Goal: Information Seeking & Learning: Learn about a topic

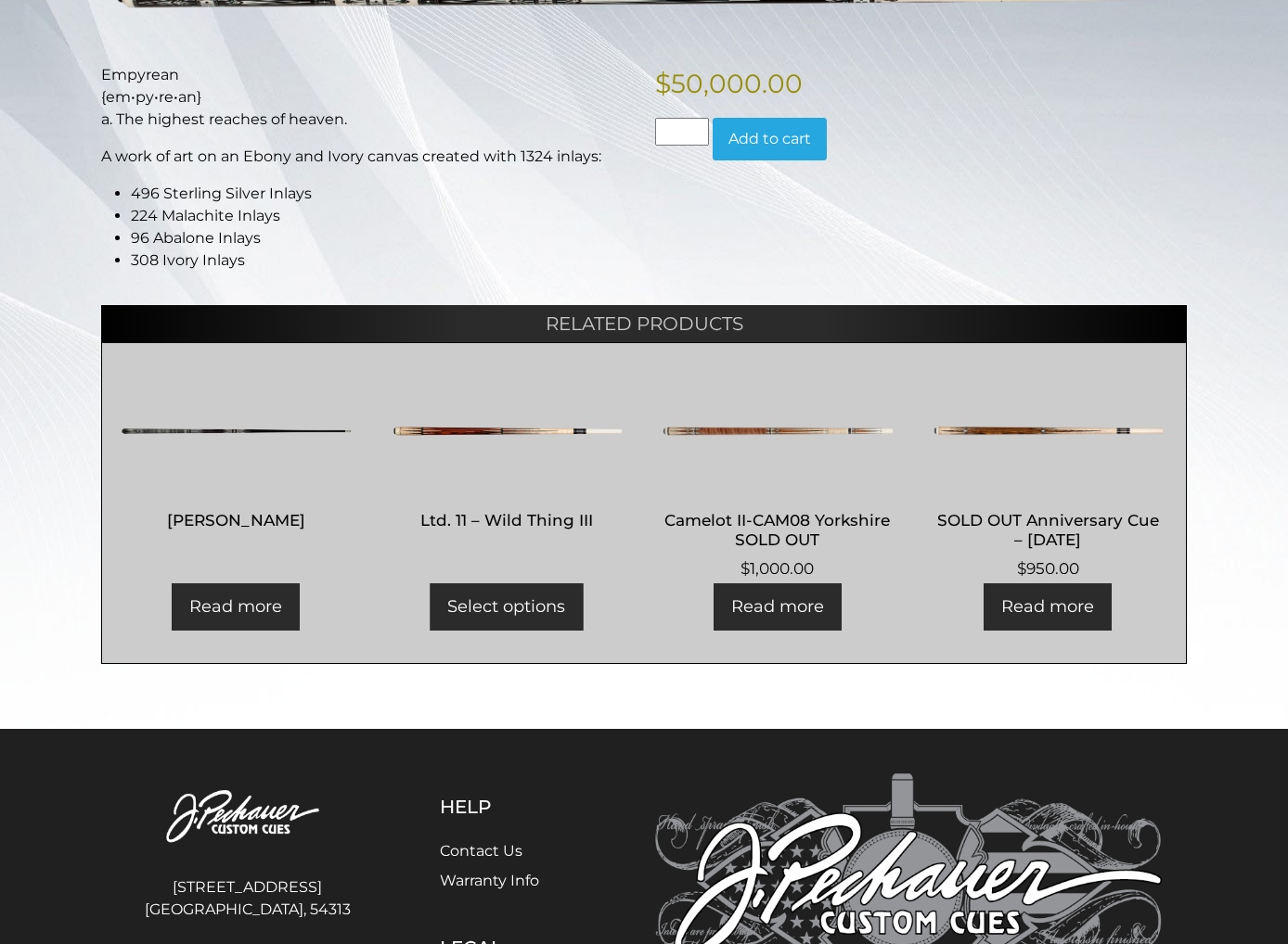
scroll to position [323, 0]
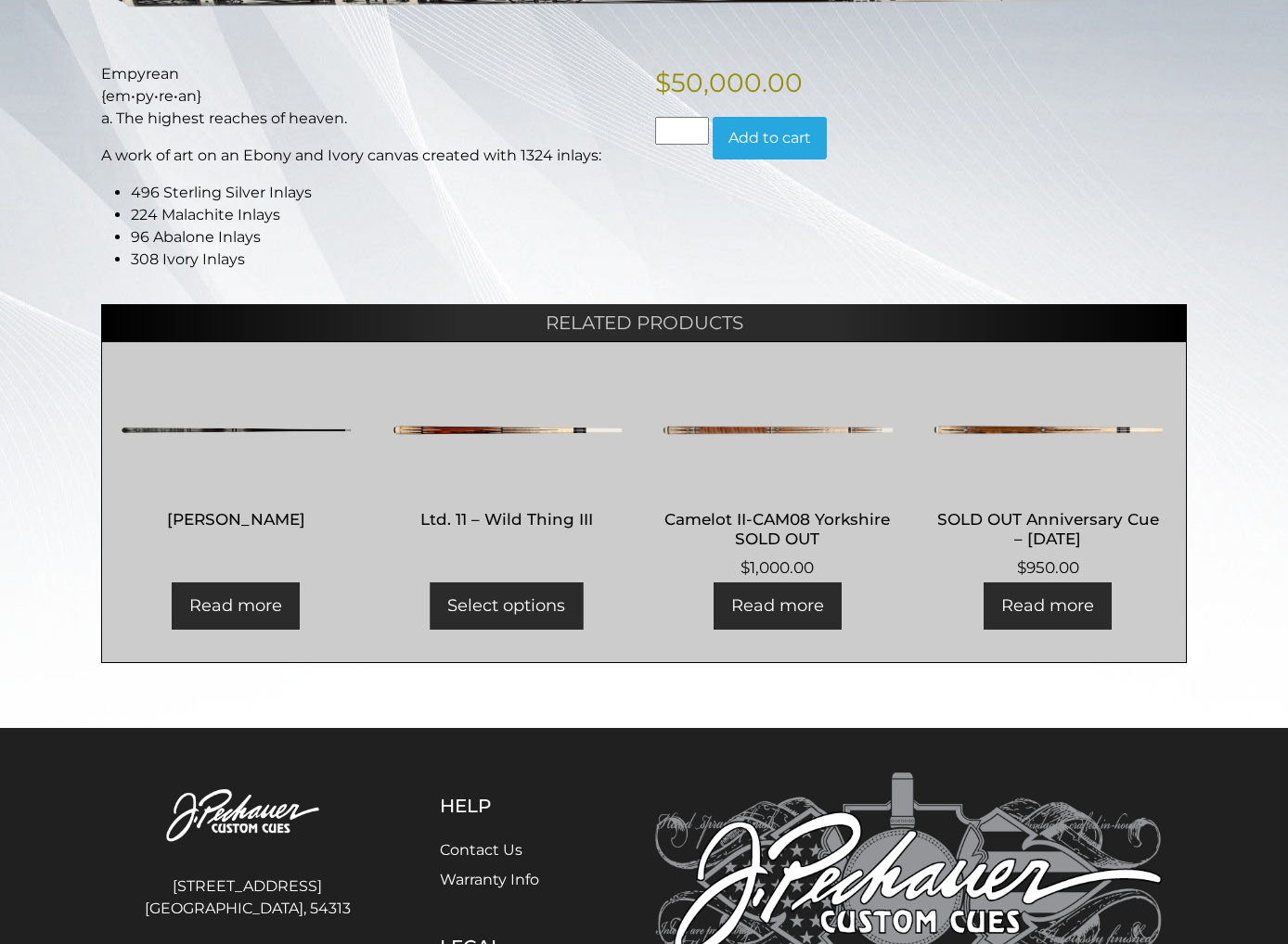
click at [240, 597] on link "Read more" at bounding box center [235, 605] width 128 height 47
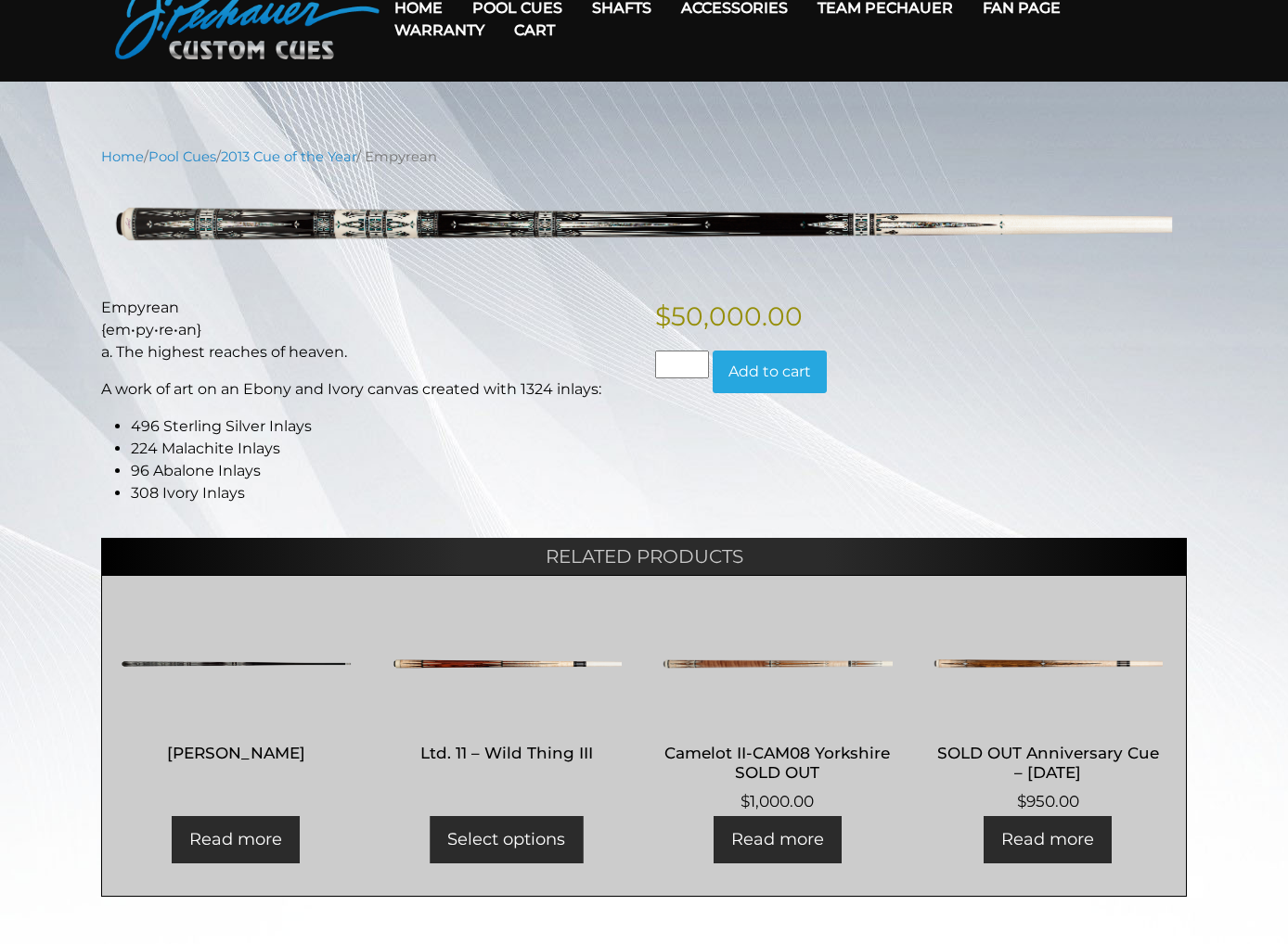
scroll to position [90, 0]
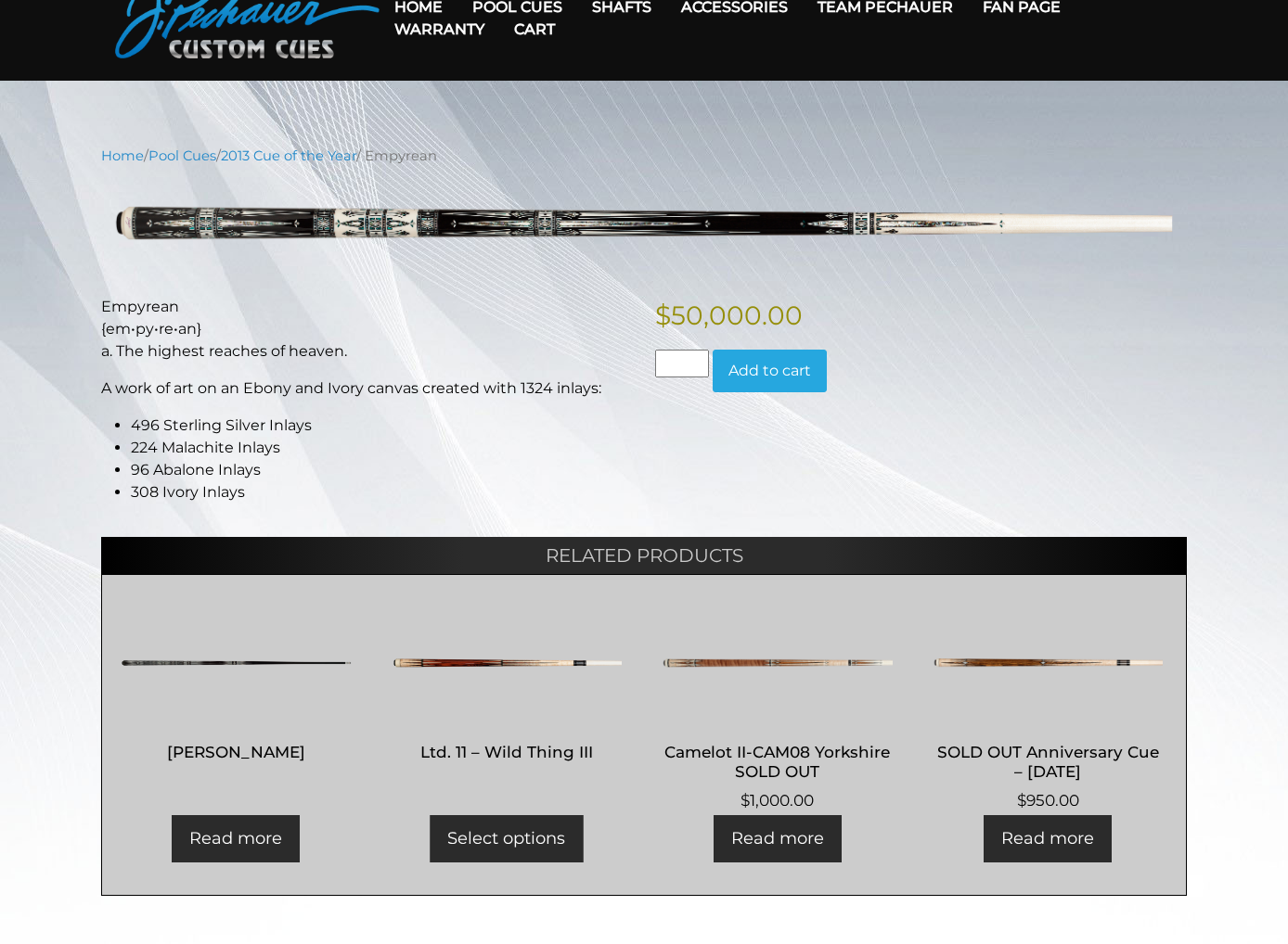
click at [399, 26] on link "Home" at bounding box center [418, 7] width 78 height 47
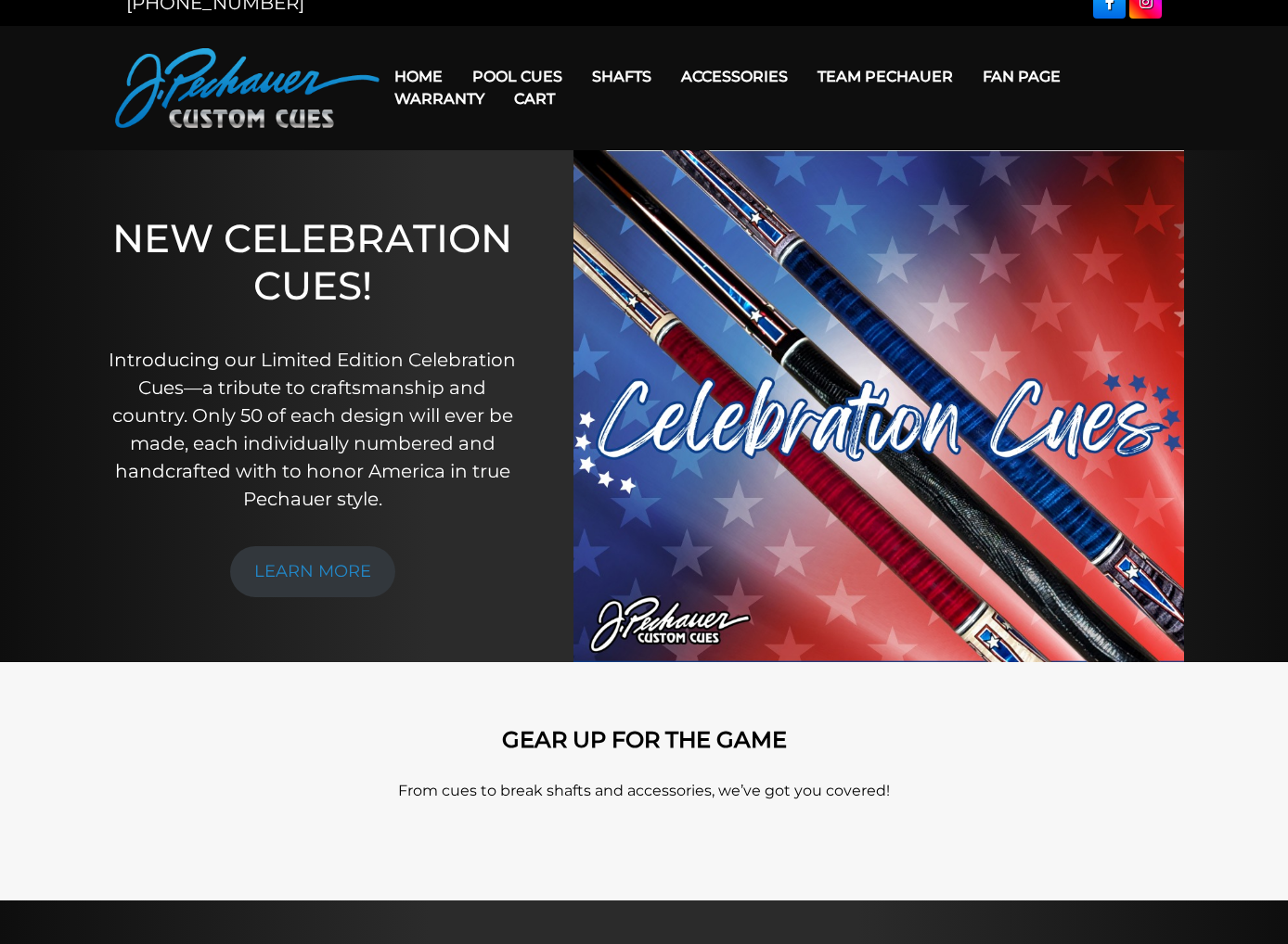
scroll to position [20, 0]
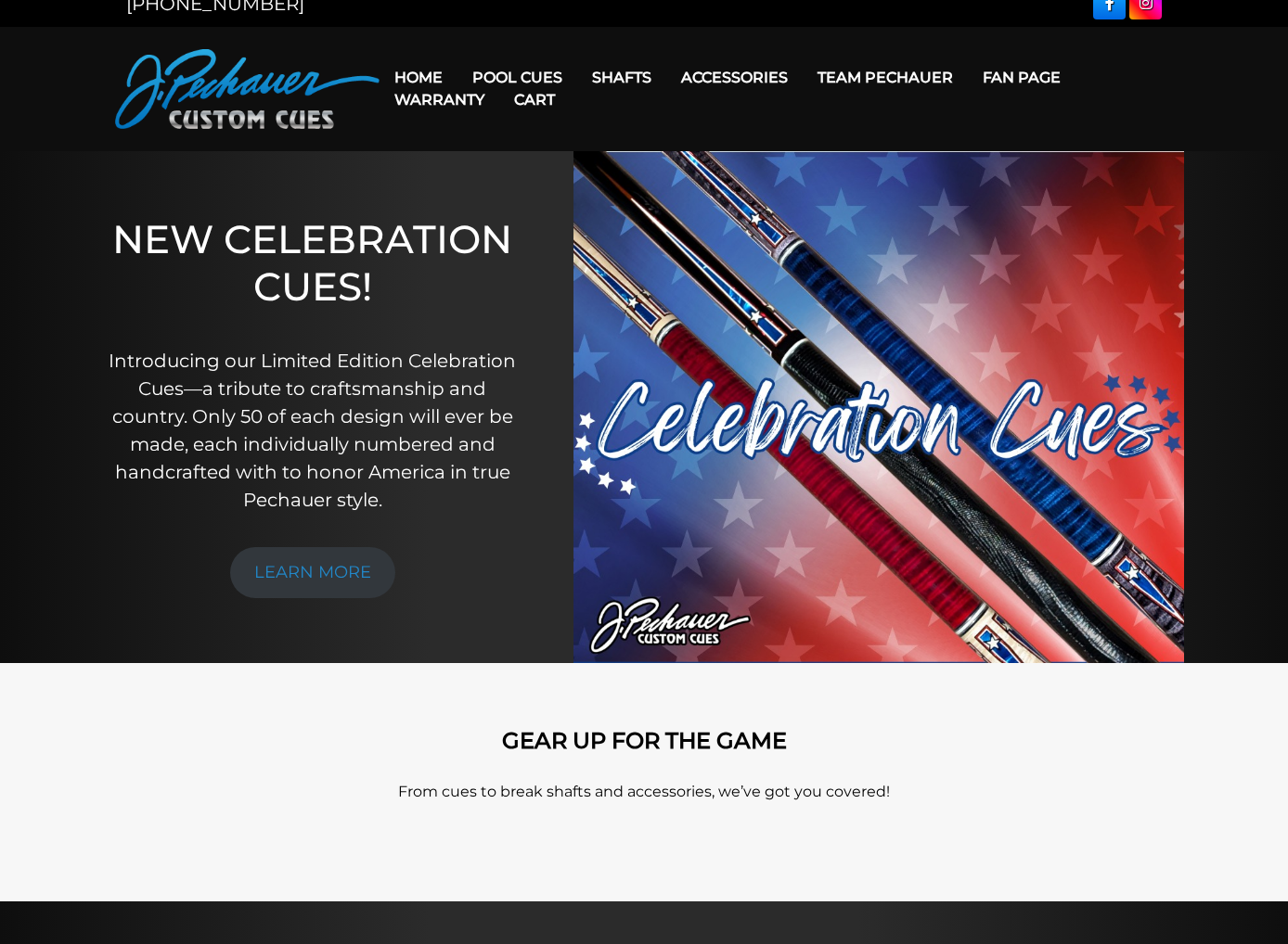
click at [869, 101] on link "Team Pechauer" at bounding box center [886, 77] width 166 height 47
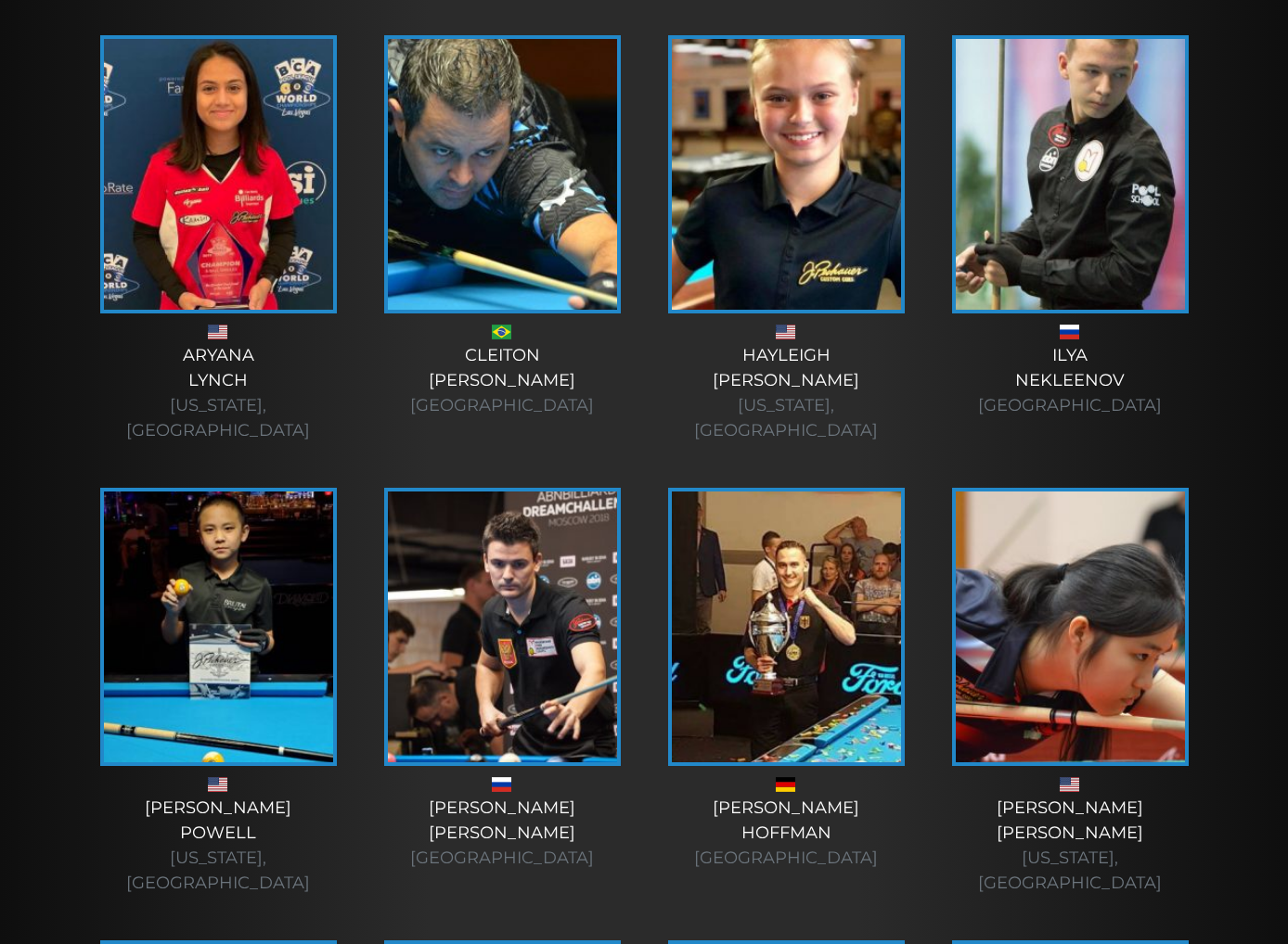
scroll to position [958, 0]
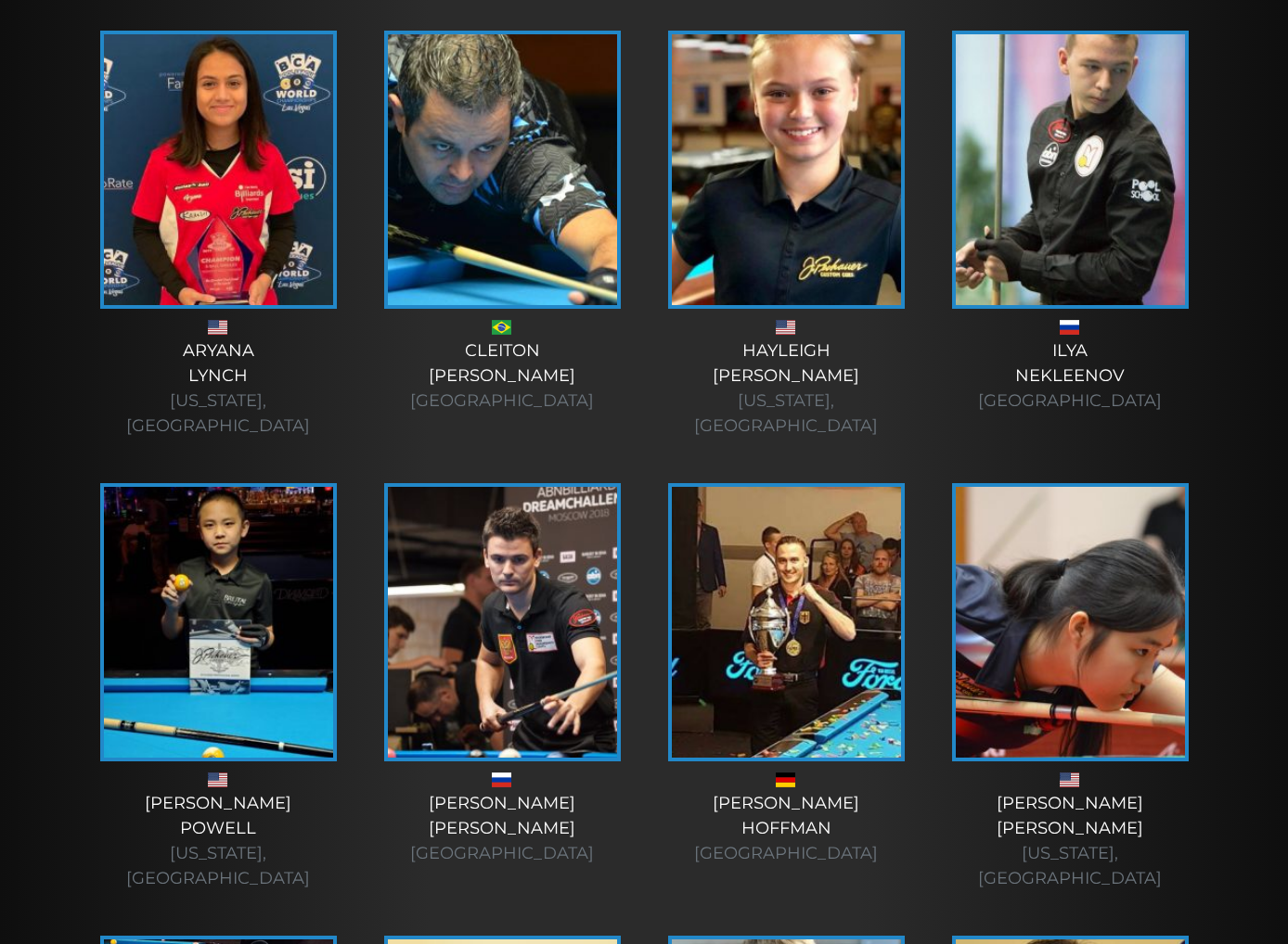
click at [709, 610] on img at bounding box center [786, 622] width 229 height 270
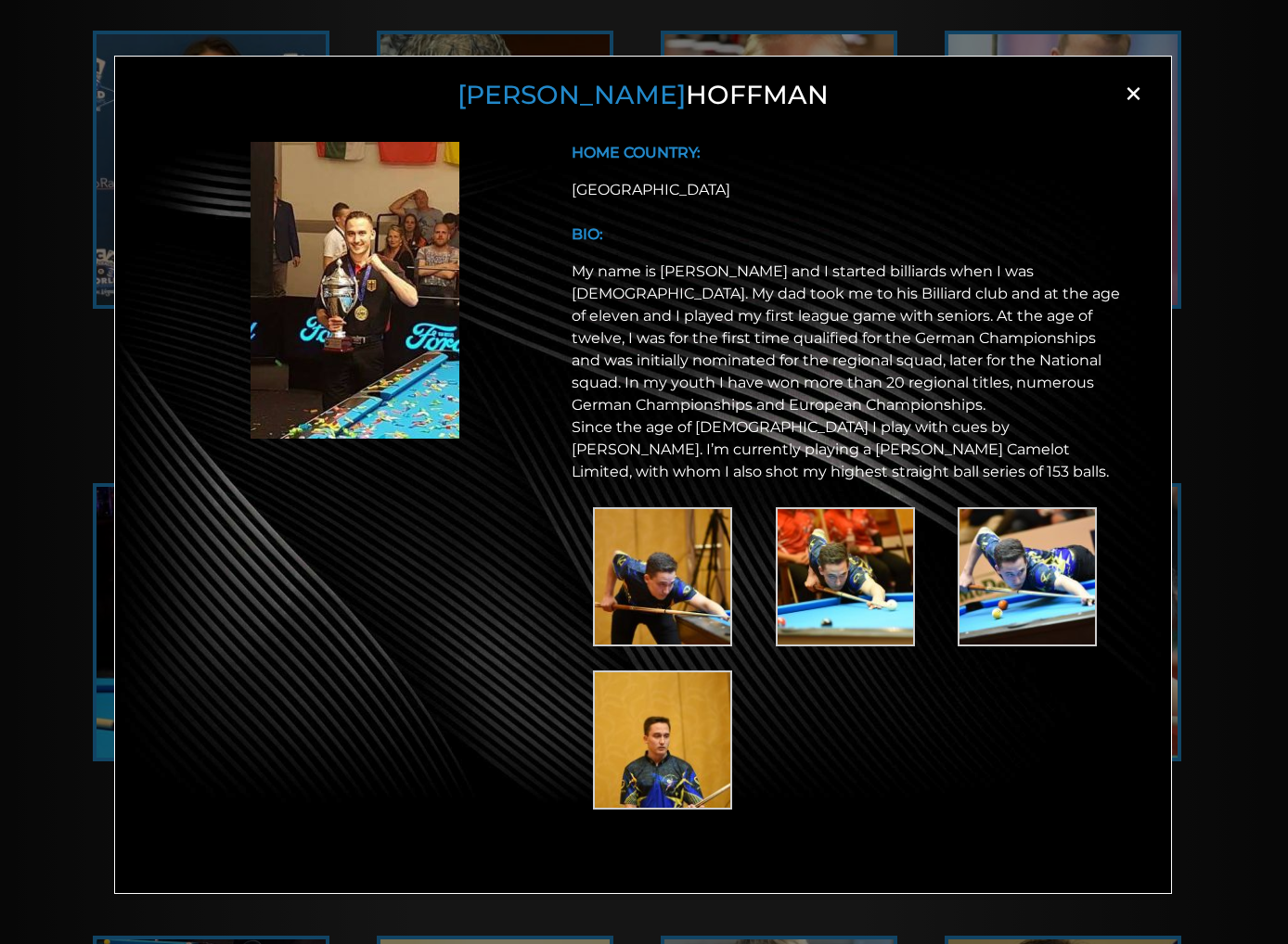
click at [1144, 88] on span "×" at bounding box center [1133, 93] width 28 height 28
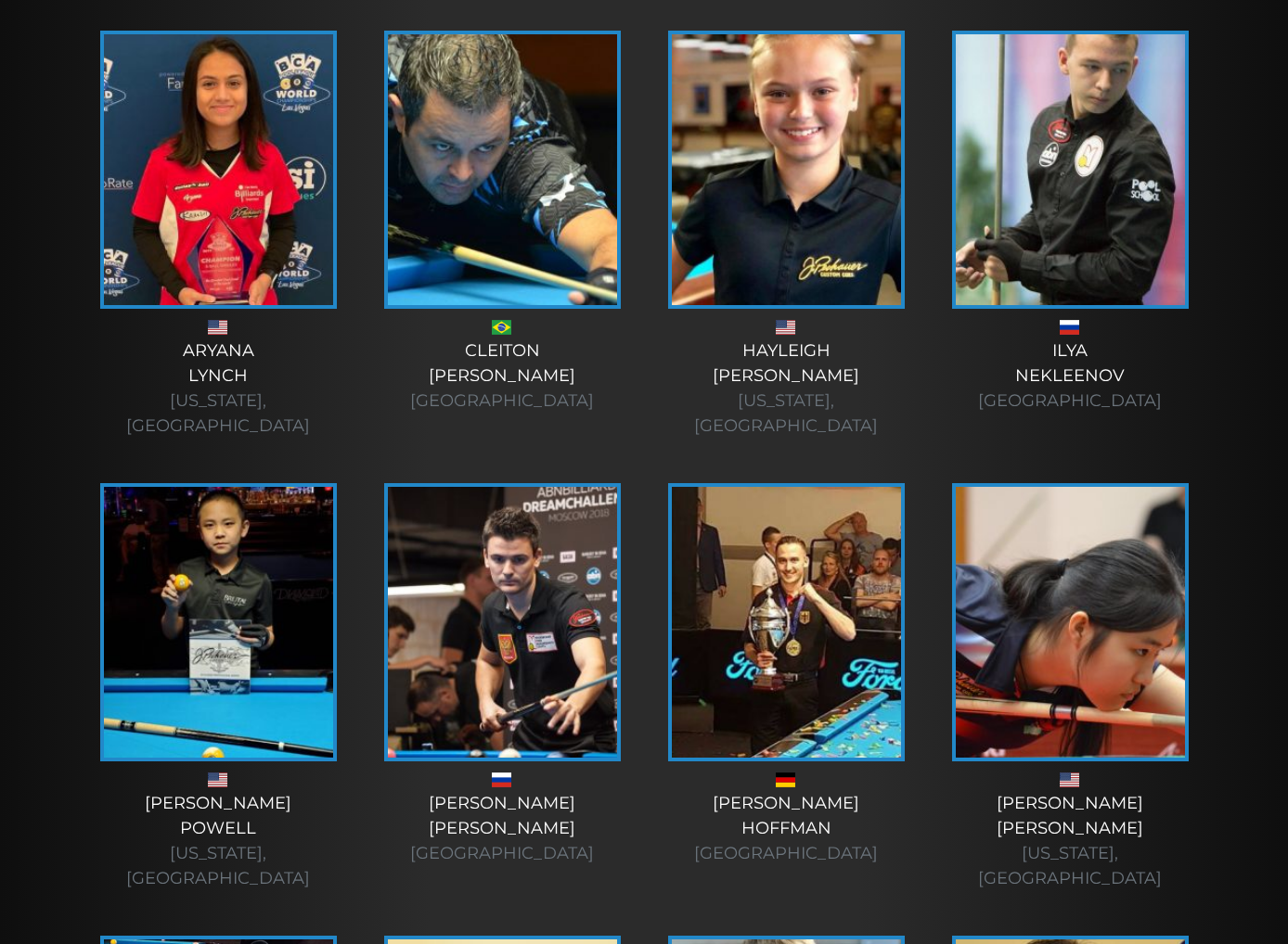
click at [268, 648] on img at bounding box center [219, 622] width 229 height 270
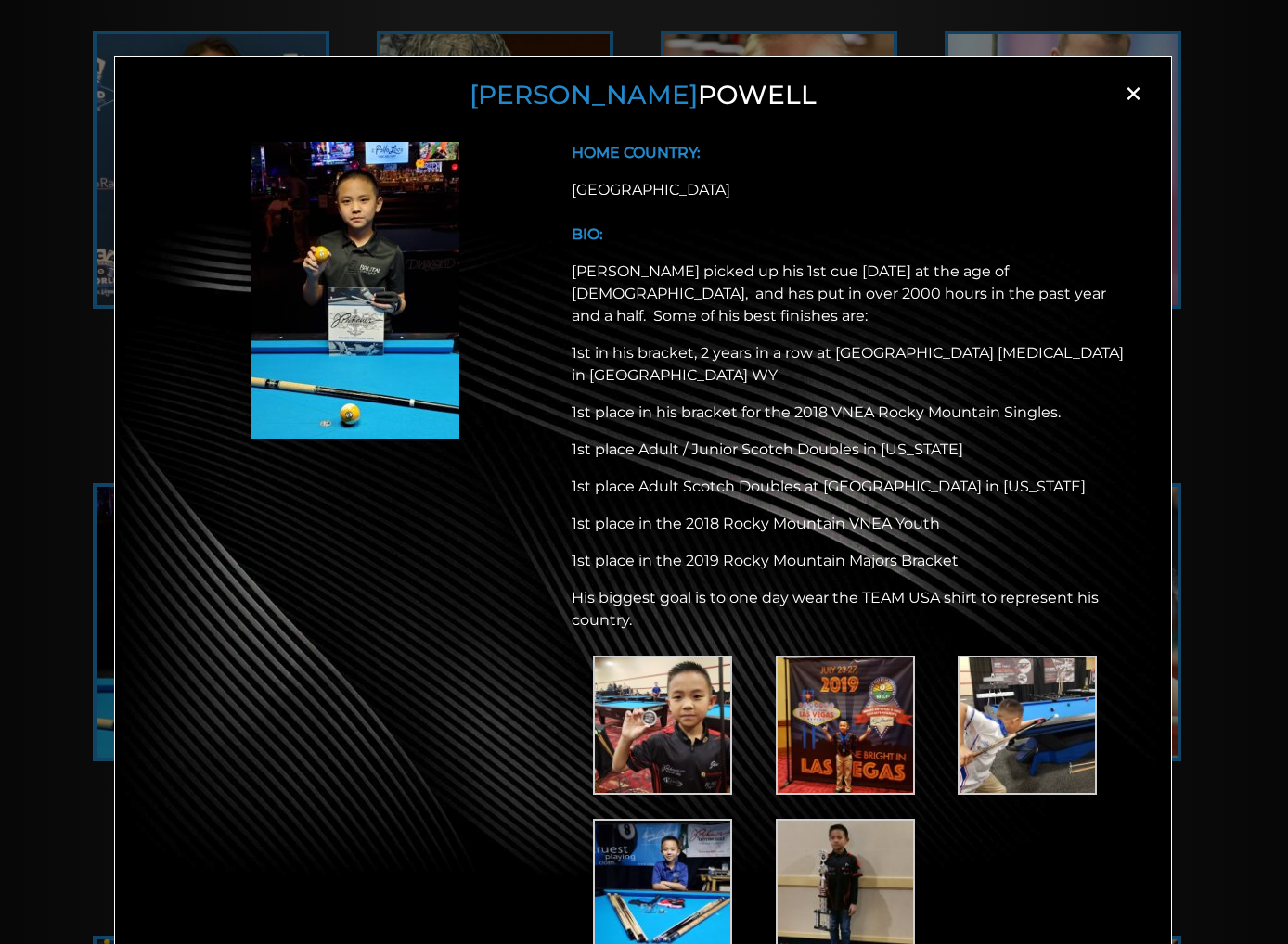
click at [1190, 334] on div "[PERSON_NAME] × HOME COUNTRY: [GEOGRAPHIC_DATA] BIO: [PERSON_NAME] picked up hi…" at bounding box center [644, 501] width 1288 height 944
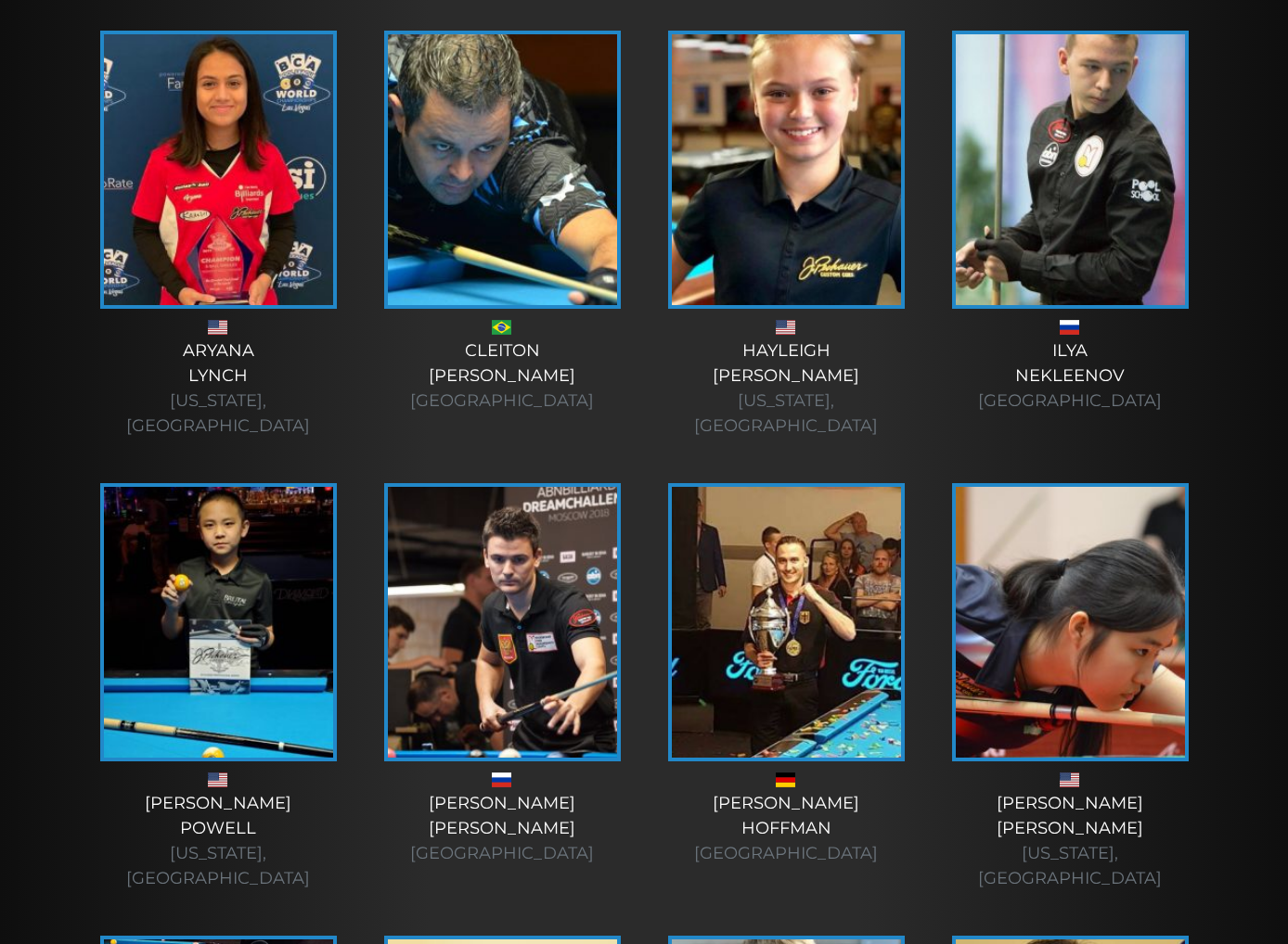
click at [1047, 534] on img at bounding box center [1070, 622] width 229 height 270
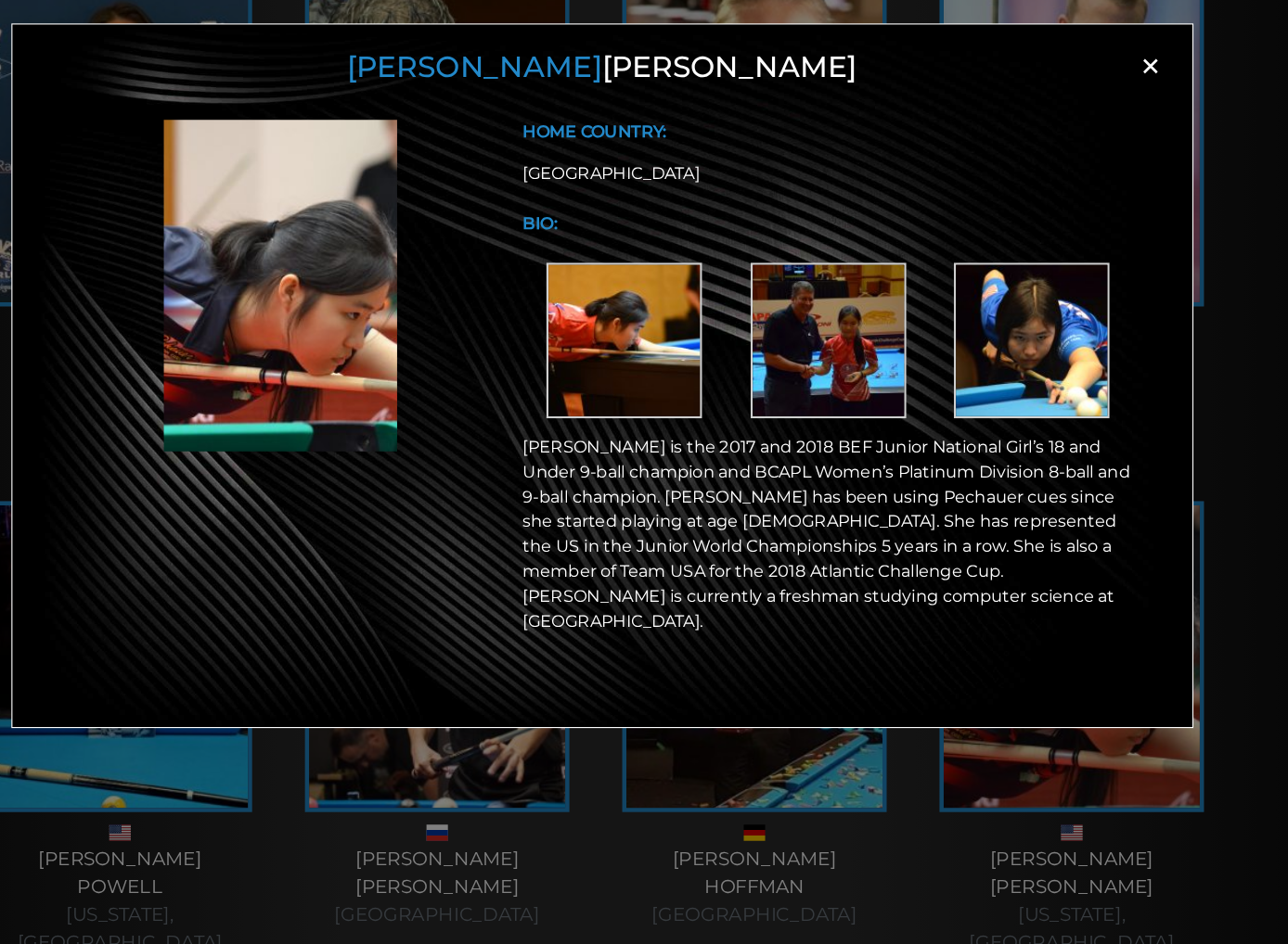
scroll to position [957, 0]
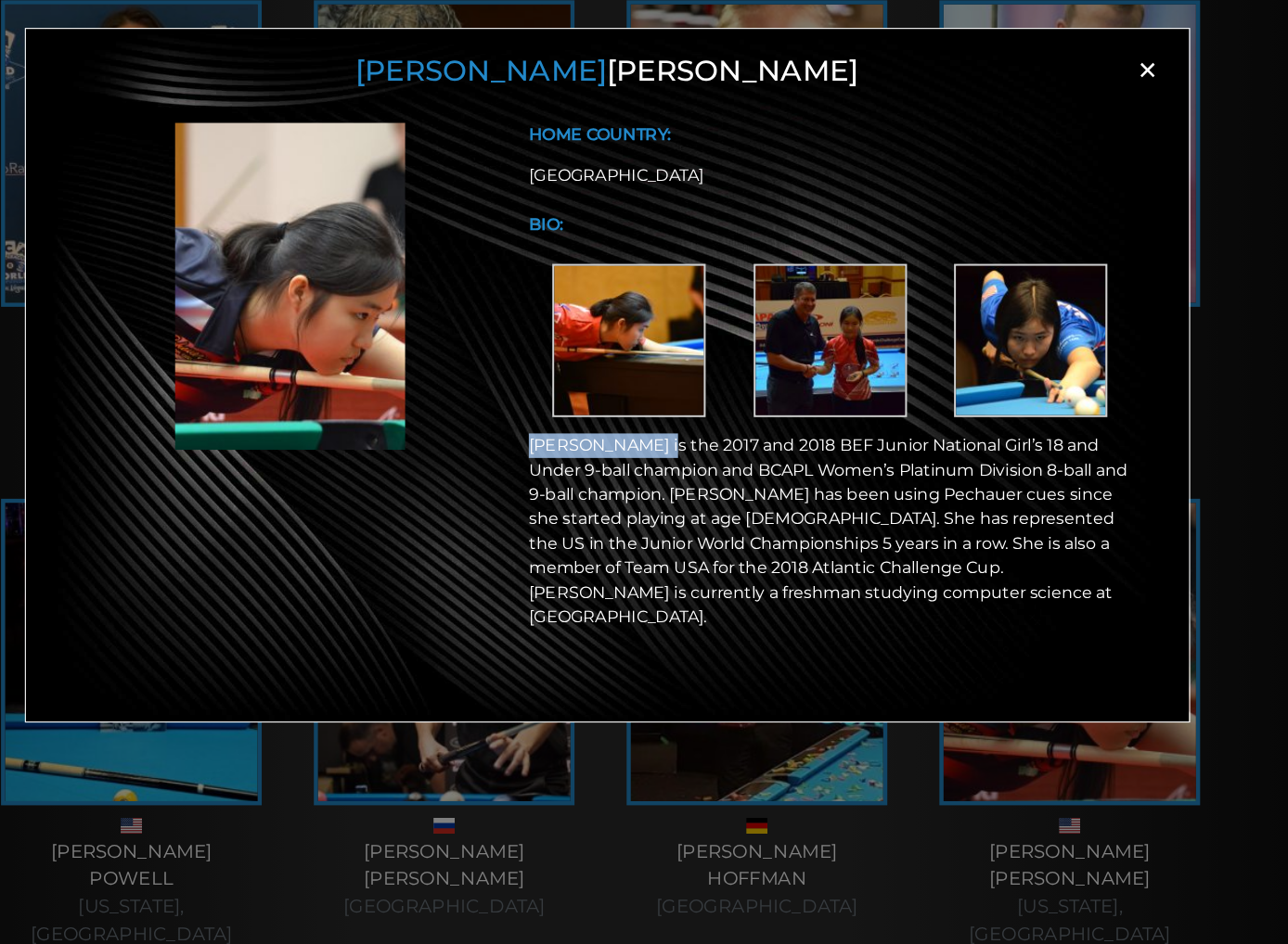
drag, startPoint x: 682, startPoint y: 435, endPoint x: 560, endPoint y: 439, distance: 122.1
click at [560, 439] on div "HOME COUNTRY: USA BIO: Michelle Jiang is the 2017 and 2018 BEF Junior National …" at bounding box center [847, 390] width 575 height 498
copy p "Michelle Jiang"
click at [578, 509] on p "Michelle Jiang is the 2017 and 2018 BEF Junior National Girl’s 18 and Under 9-b…" at bounding box center [848, 512] width 553 height 178
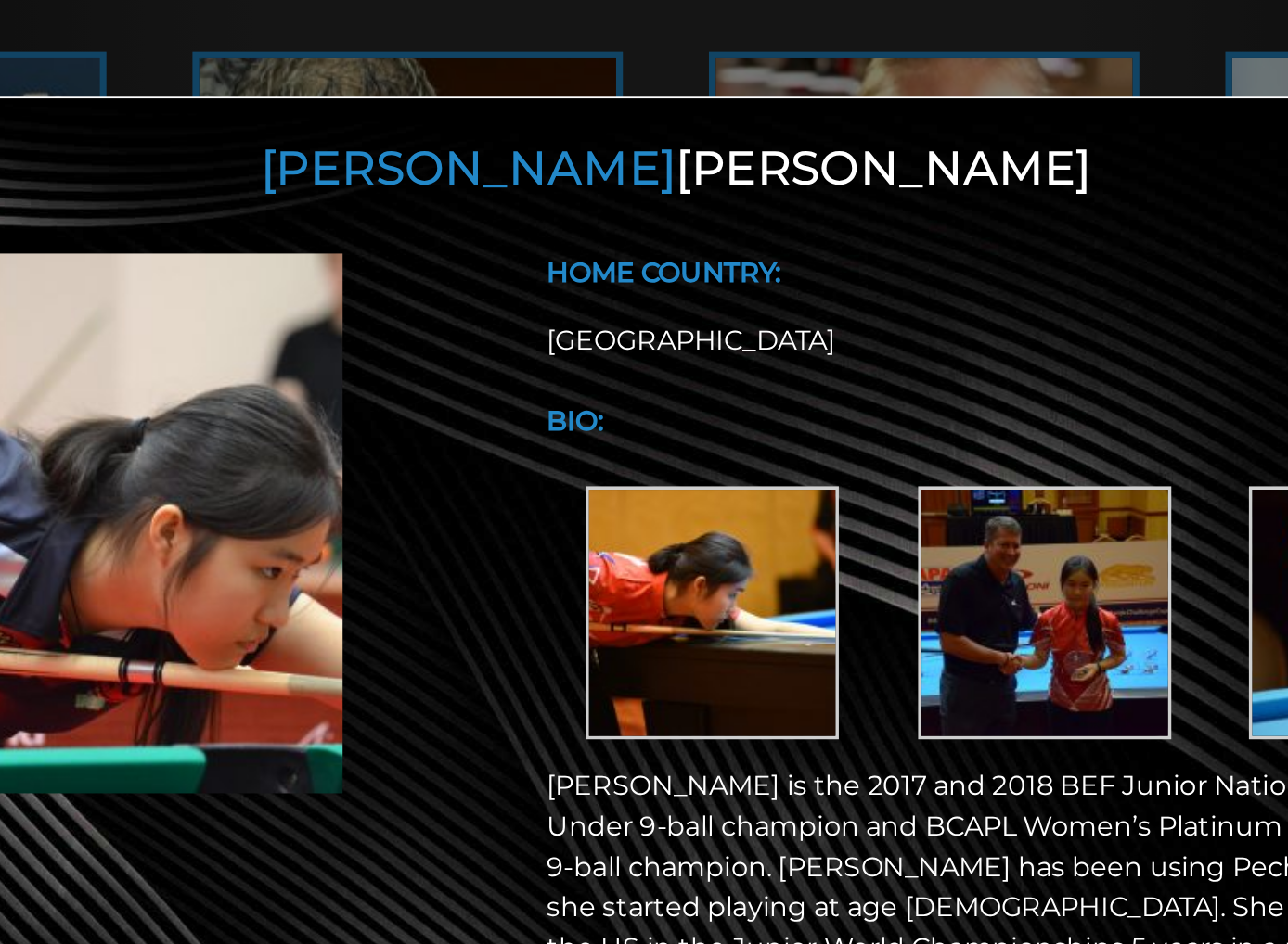
scroll to position [958, 0]
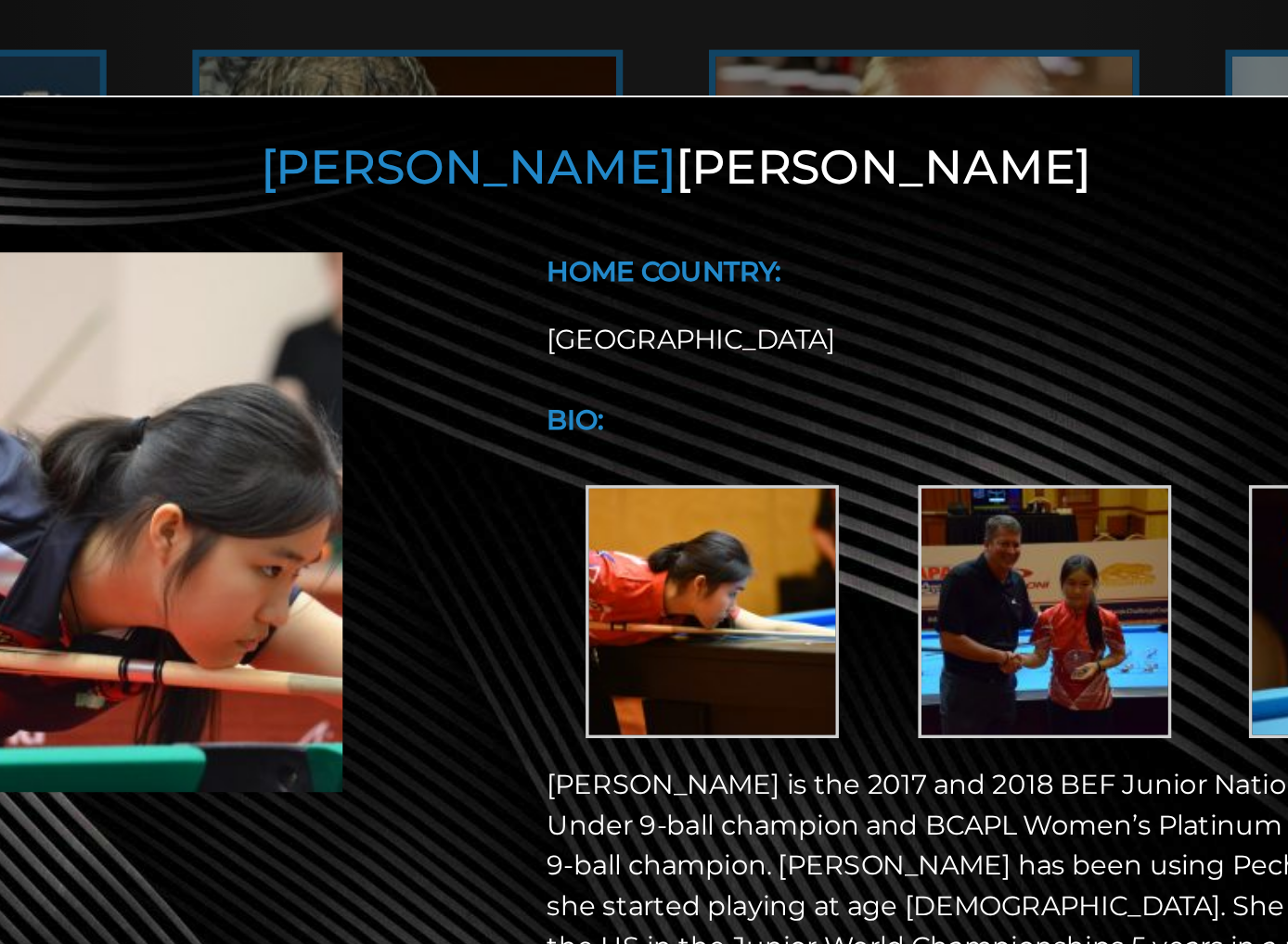
click at [598, 101] on span "[PERSON_NAME]" at bounding box center [528, 94] width 228 height 32
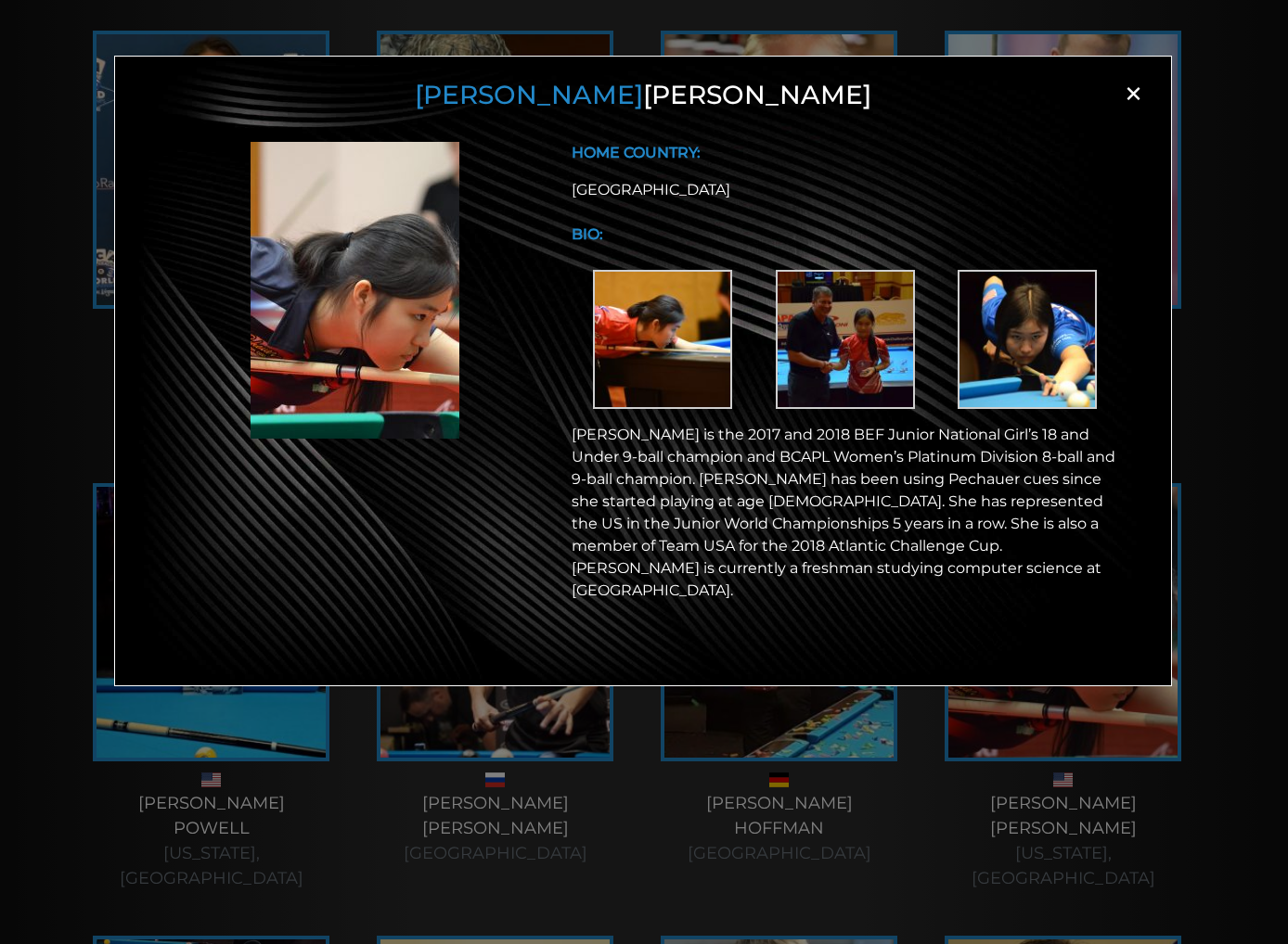
click at [521, 848] on div "Michelle Jiang × HOME COUNTRY: USA BIO:" at bounding box center [644, 501] width 1288 height 944
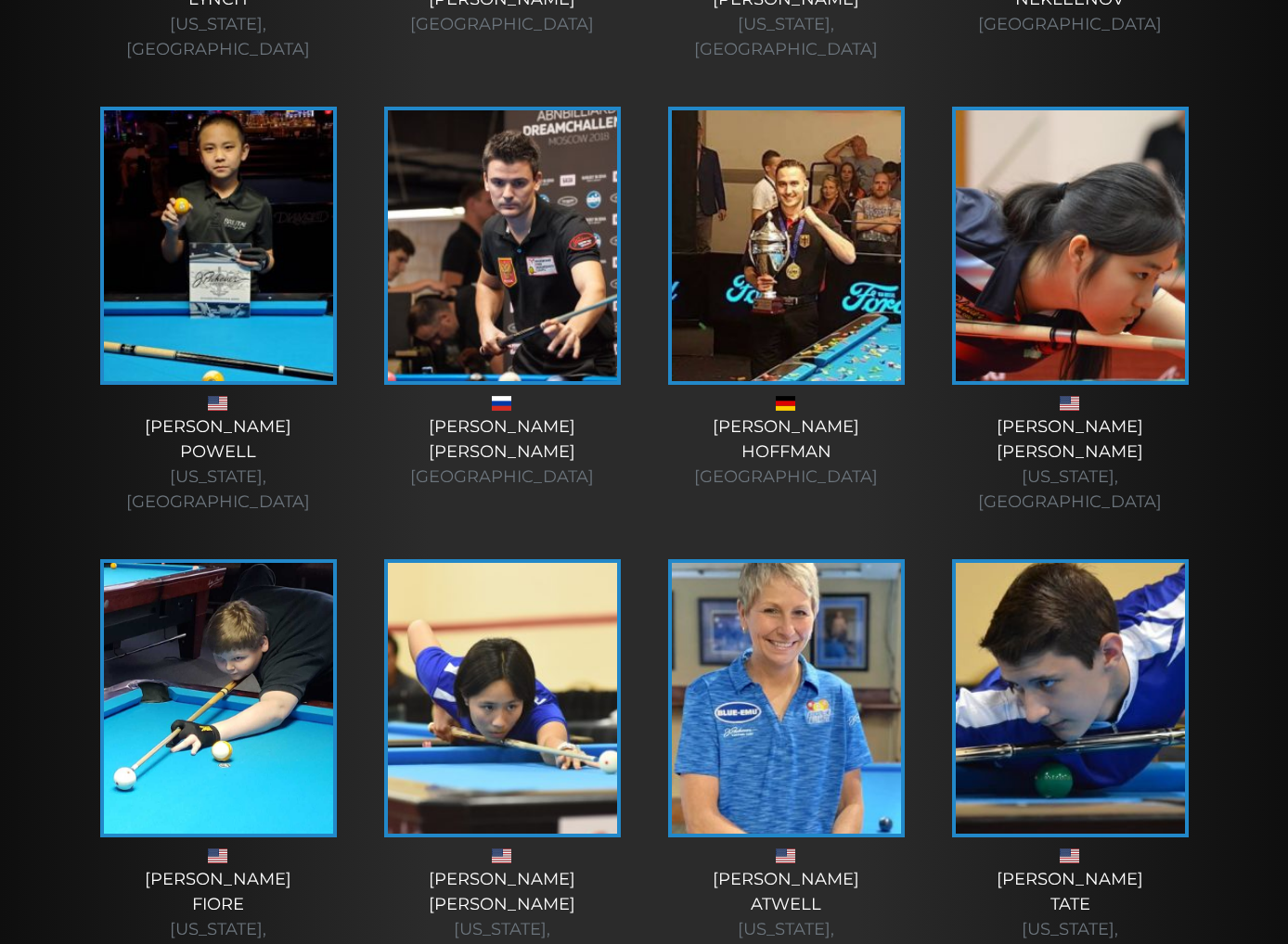
scroll to position [1338, 0]
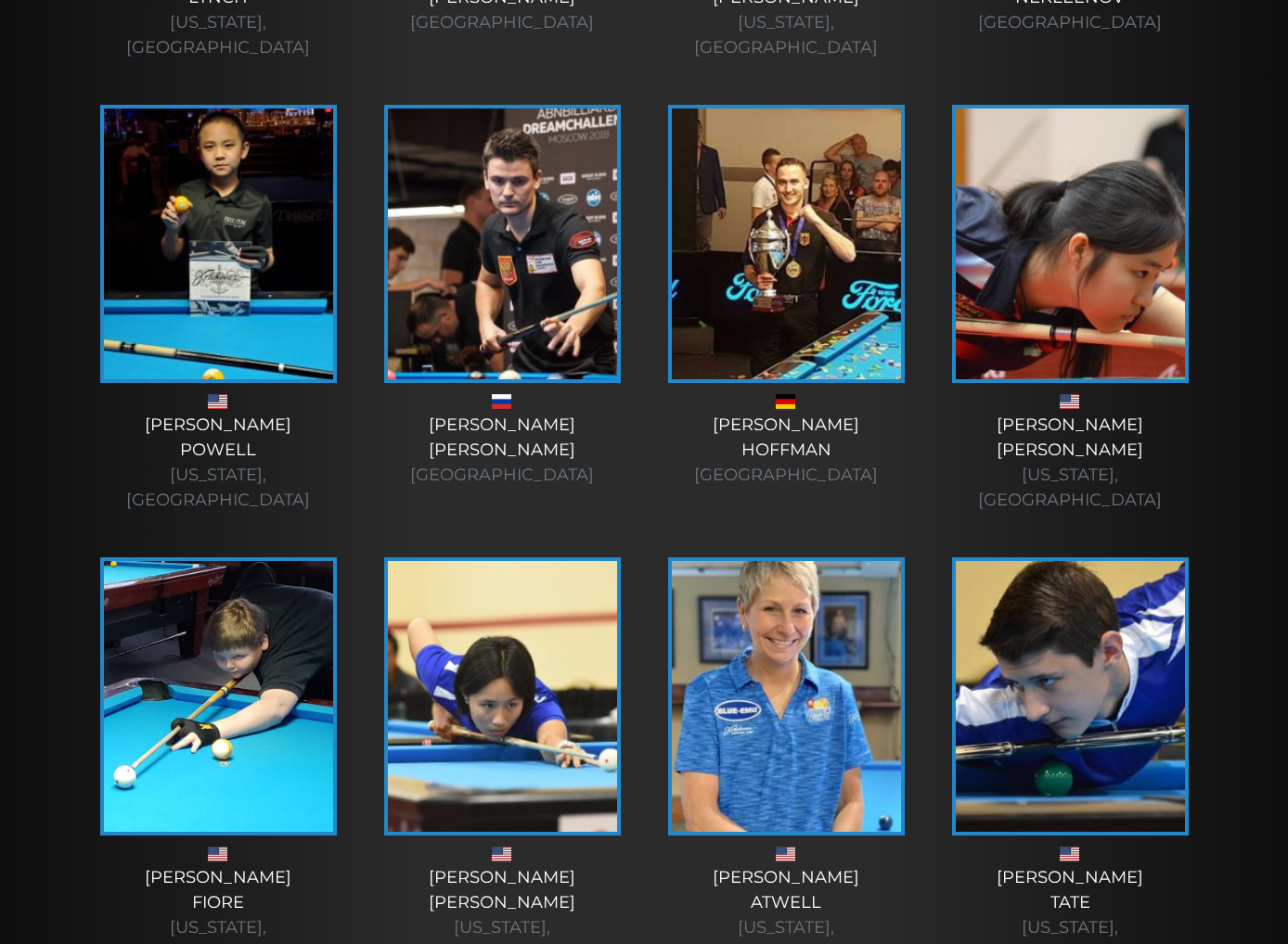
click at [517, 865] on div "Vivian Liu Massachusetts, USA" at bounding box center [502, 915] width 246 height 100
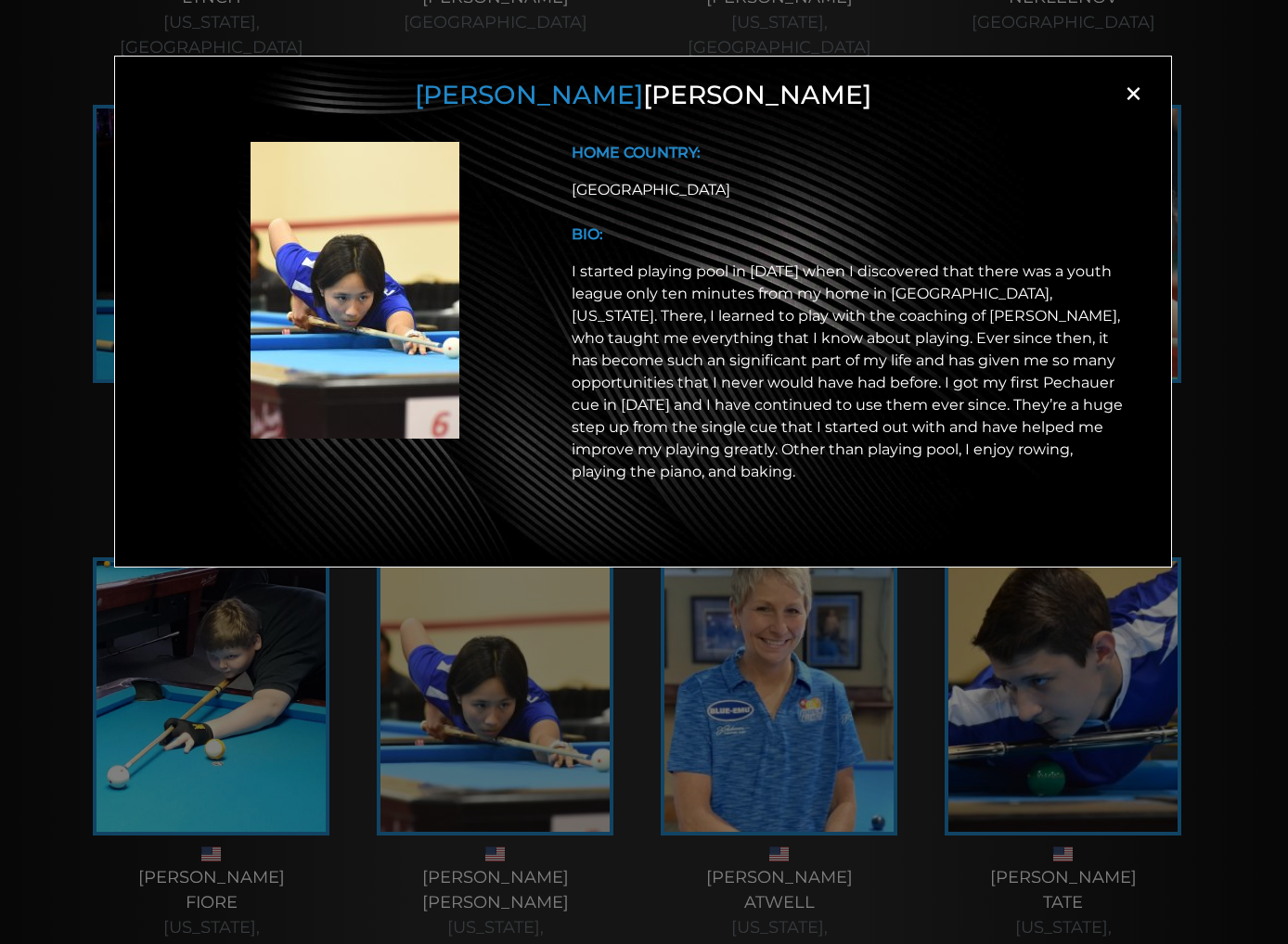
click at [517, 804] on div "Vivian Liu × HOME COUNTRY: USA BIO:" at bounding box center [644, 501] width 1288 height 944
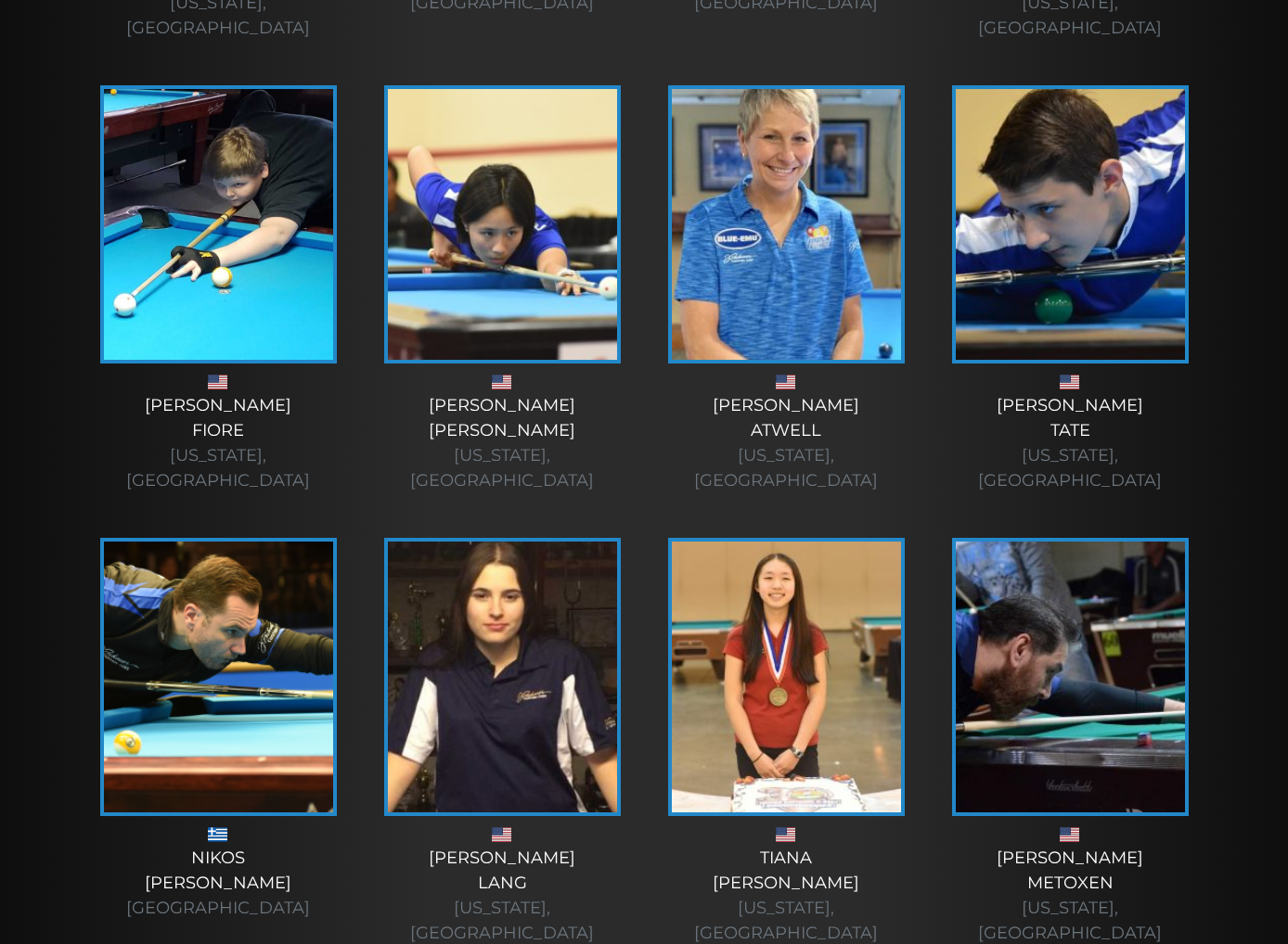
scroll to position [1810, 0]
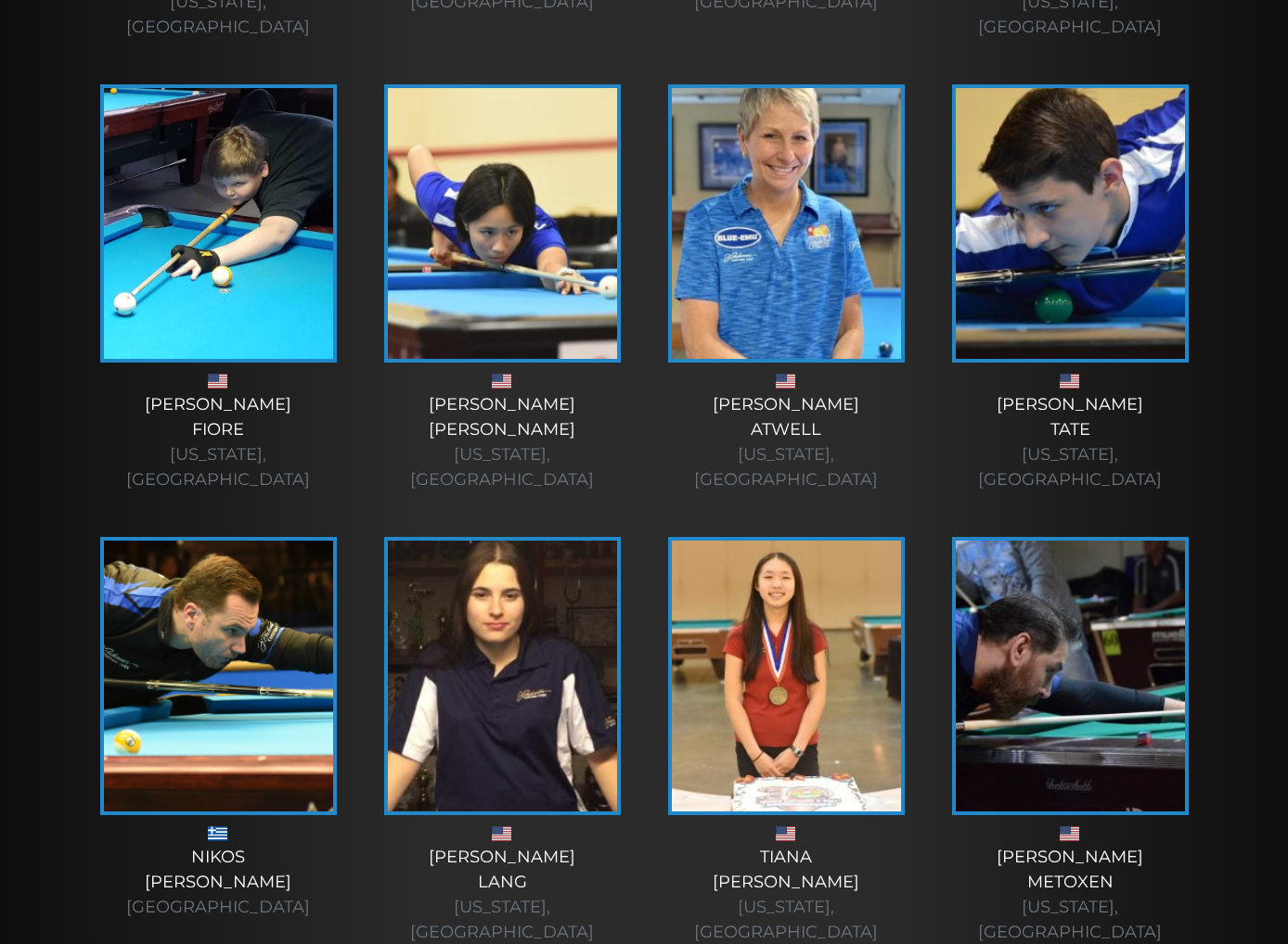
click at [535, 845] on div "Rachel Lang New York, USA" at bounding box center [502, 895] width 246 height 100
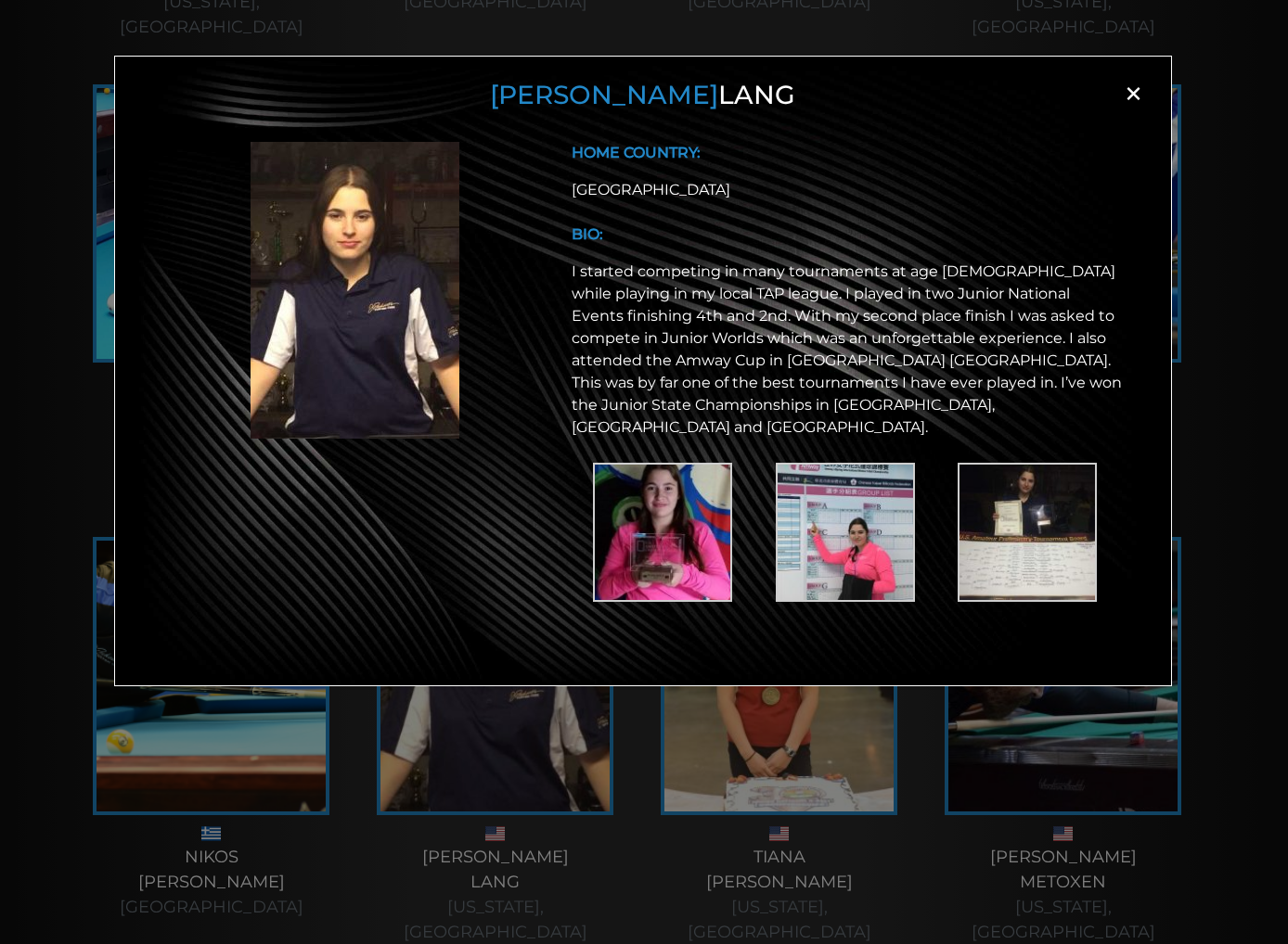
click at [570, 734] on div "Rachel Lang × HOME COUNTRY: USA BIO:" at bounding box center [644, 501] width 1288 height 944
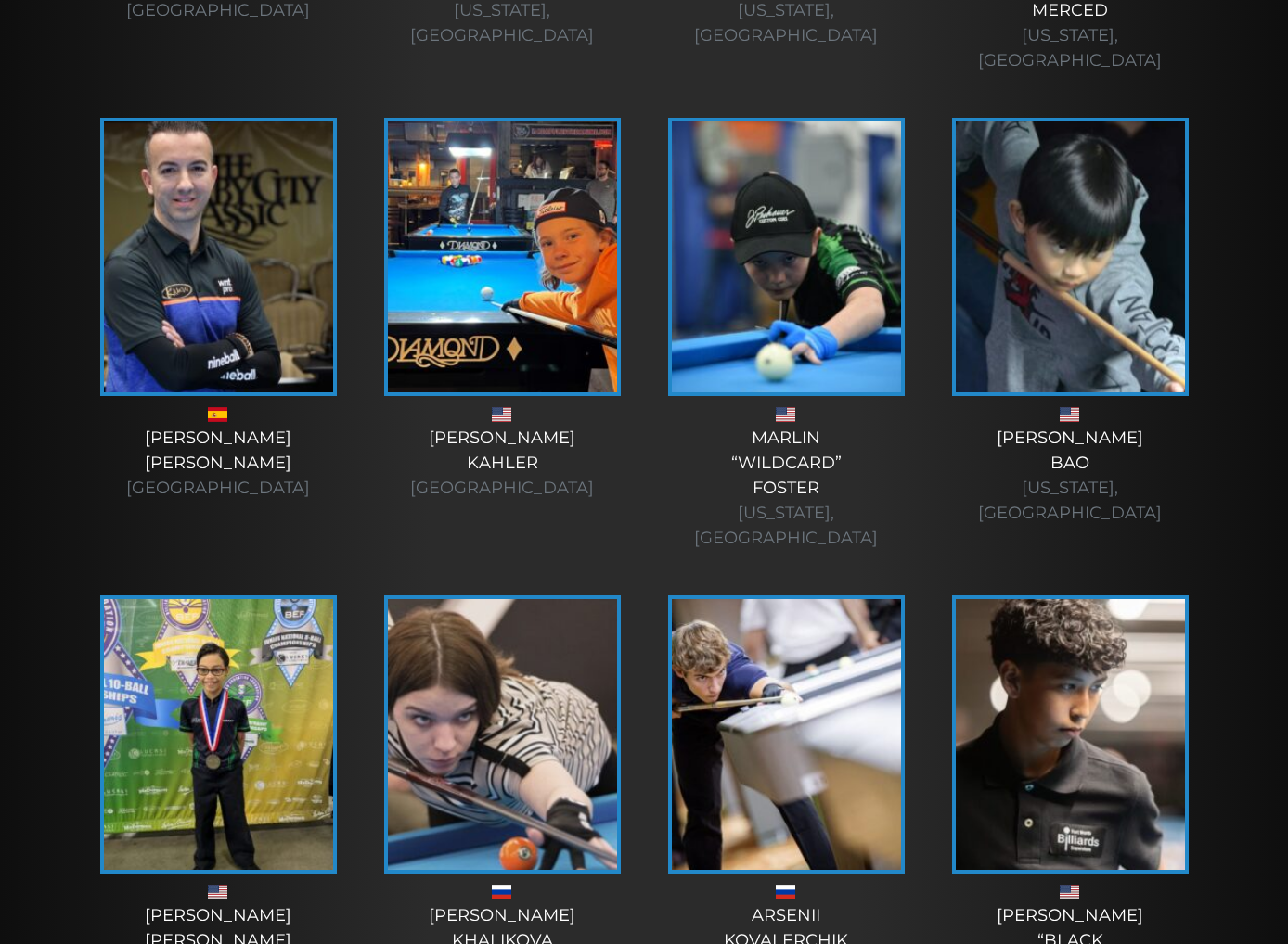
scroll to position [5423, 0]
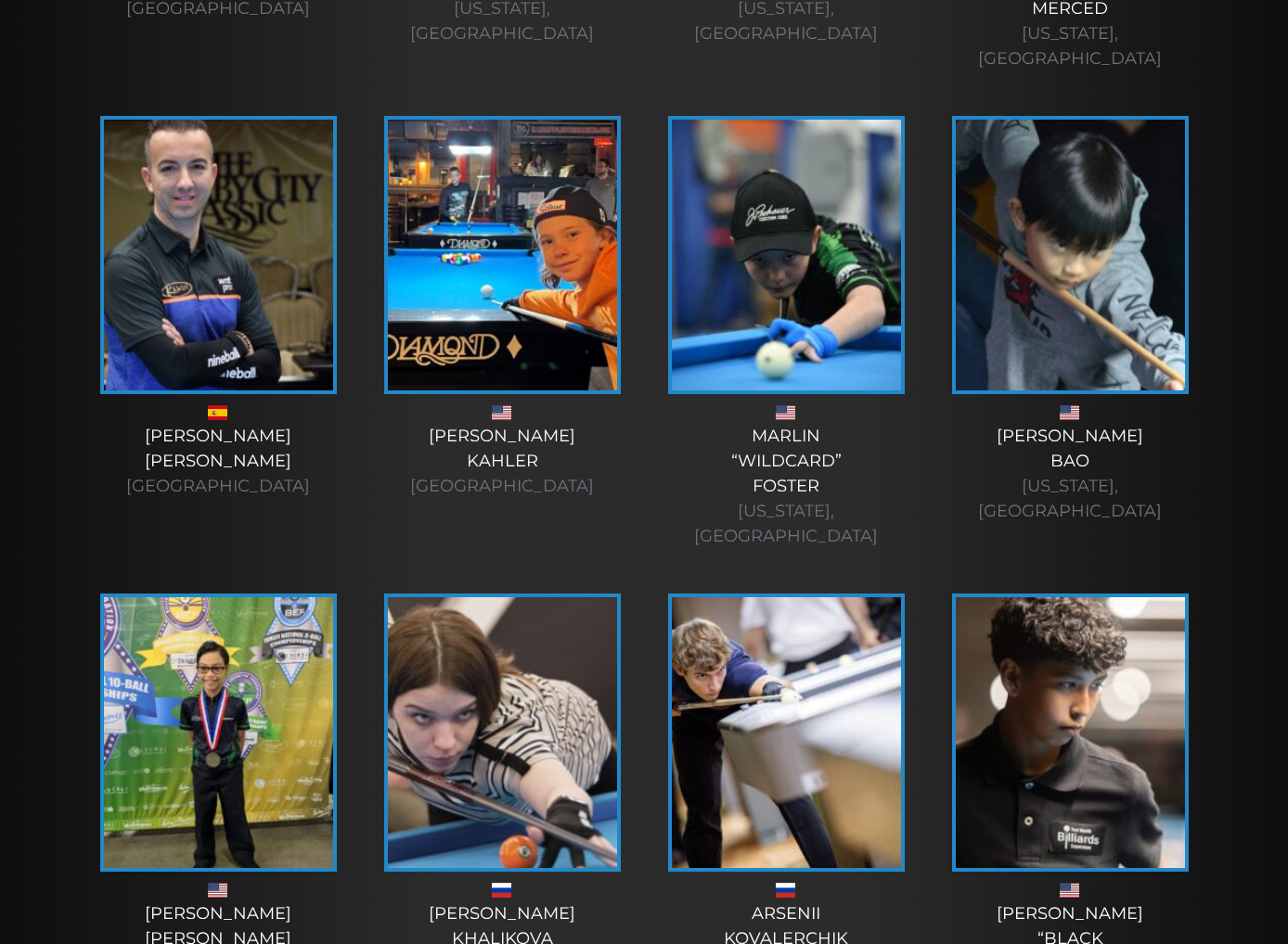
click at [186, 401] on div at bounding box center [218, 412] width 246 height 22
